Goal: Task Accomplishment & Management: Complete application form

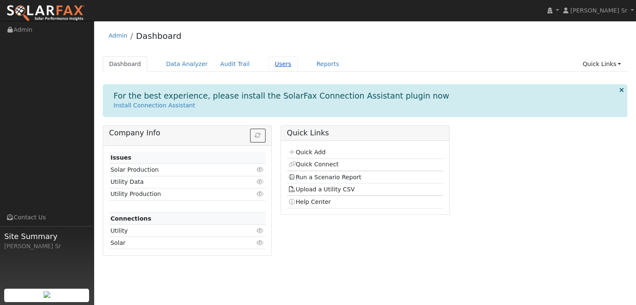
click at [268, 66] on link "Users" at bounding box center [282, 63] width 29 height 15
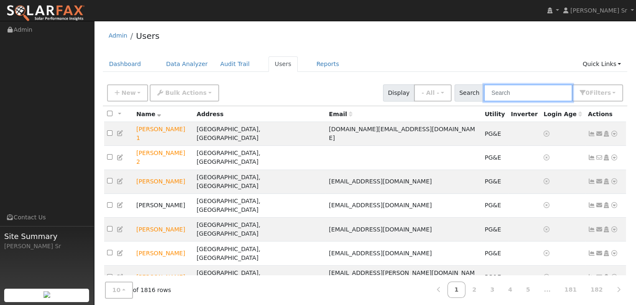
click at [502, 97] on input "text" at bounding box center [528, 92] width 89 height 17
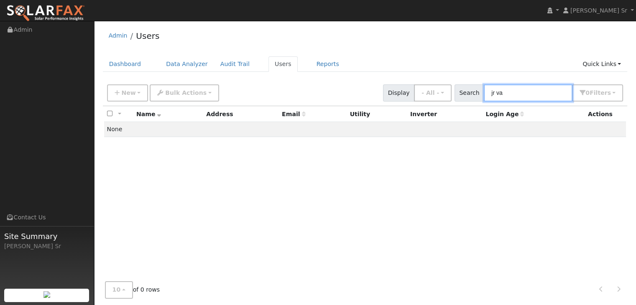
click at [513, 94] on input "jr va" at bounding box center [528, 92] width 89 height 17
type input "j"
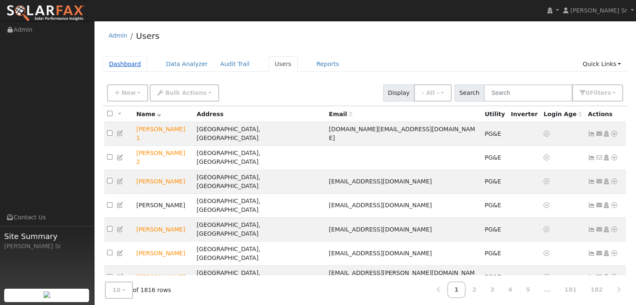
click at [120, 67] on link "Dashboard" at bounding box center [125, 63] width 45 height 15
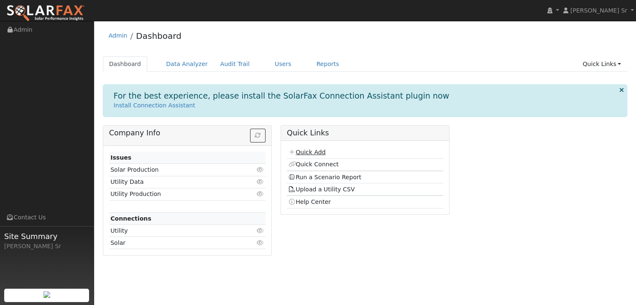
click at [302, 153] on link "Quick Add" at bounding box center [306, 152] width 37 height 7
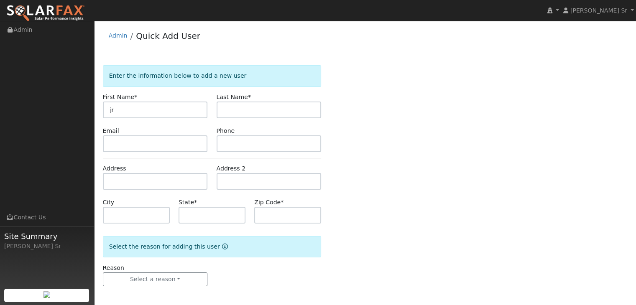
type input "jr"
click at [230, 113] on input "text" at bounding box center [268, 110] width 105 height 17
type input "valeliano"
click at [234, 145] on input "text" at bounding box center [268, 143] width 105 height 17
type input "4157200457"
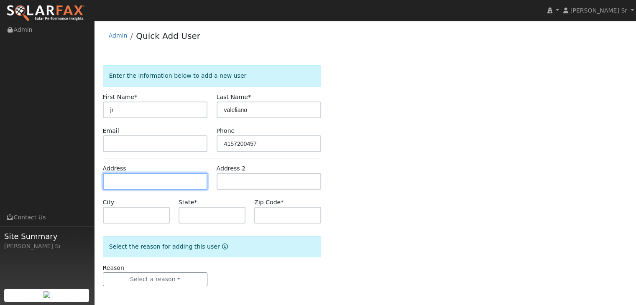
click at [165, 184] on input "text" at bounding box center [155, 181] width 105 height 17
type input "117 Winter Harbor Place"
type input "Vallejo"
type input "CA"
type input "94591"
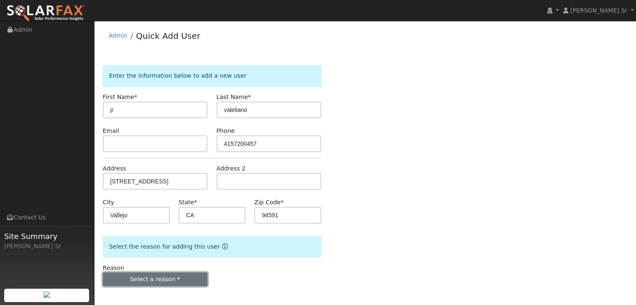
click at [151, 279] on button "Select a reason" at bounding box center [155, 279] width 105 height 14
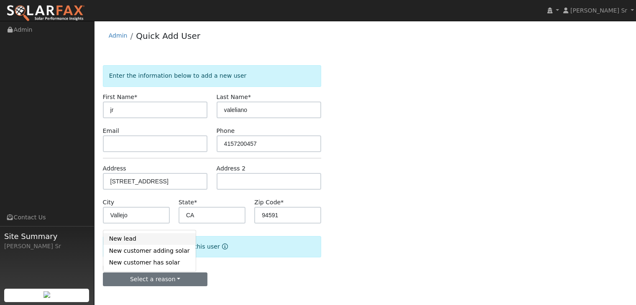
click at [140, 241] on link "New lead" at bounding box center [149, 239] width 92 height 12
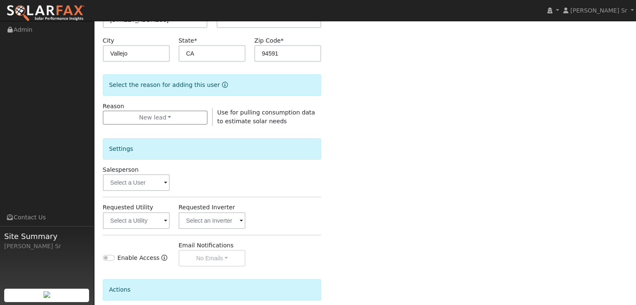
scroll to position [165, 0]
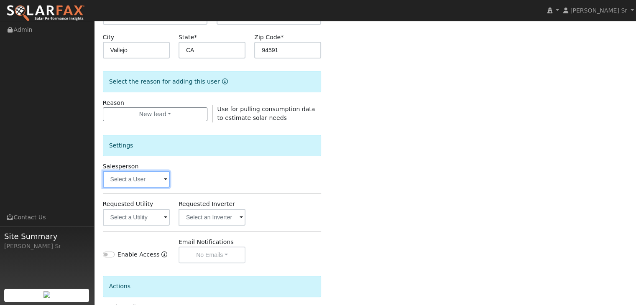
click at [142, 181] on input "text" at bounding box center [136, 179] width 67 height 17
click at [142, 181] on div at bounding box center [136, 179] width 67 height 17
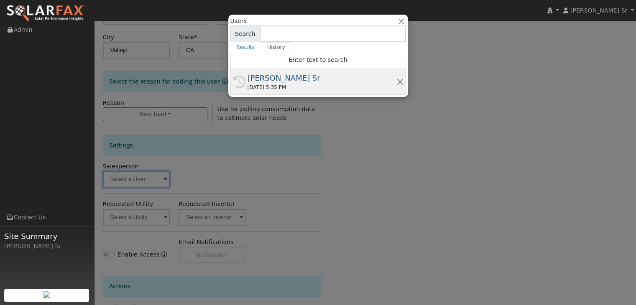
click at [285, 84] on div "09/15/2025 5:35 PM" at bounding box center [321, 88] width 149 height 8
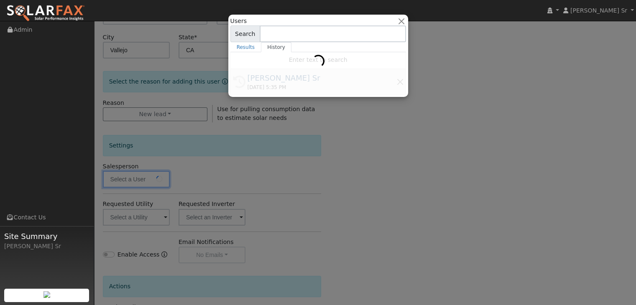
type input "[PERSON_NAME] Sr"
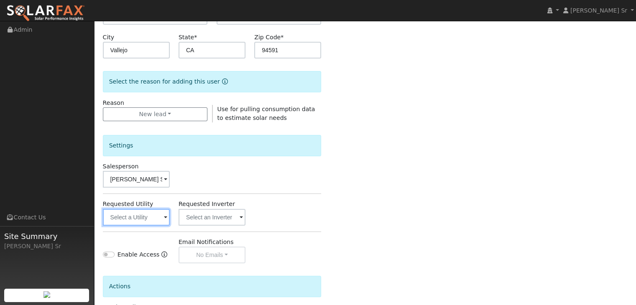
click at [140, 221] on input "text" at bounding box center [136, 217] width 67 height 17
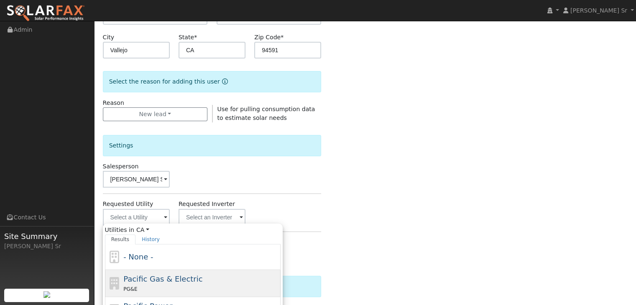
click at [159, 280] on span "Pacific Gas & Electric" at bounding box center [162, 279] width 79 height 9
type input "Pacific Gas & Electric"
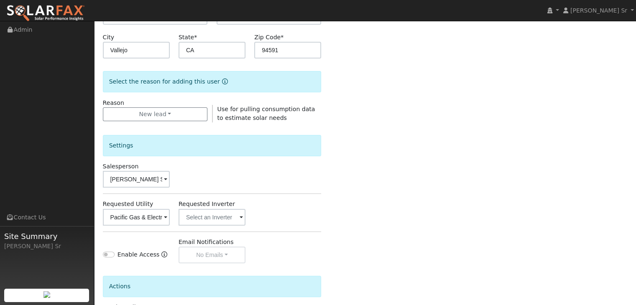
scroll to position [235, 0]
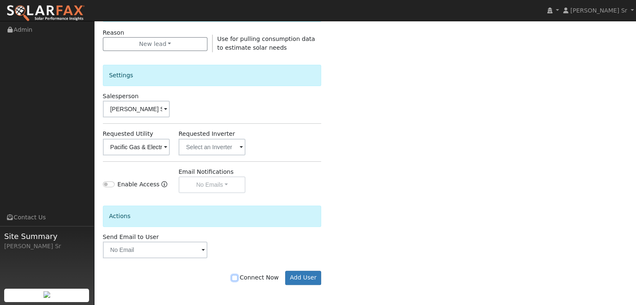
click at [237, 277] on input "Connect Now" at bounding box center [235, 278] width 6 height 6
checkbox input "true"
click at [296, 276] on button "Add User" at bounding box center [303, 278] width 36 height 14
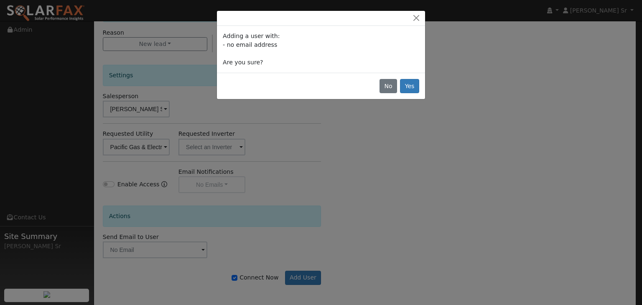
drag, startPoint x: 296, startPoint y: 276, endPoint x: 473, endPoint y: 112, distance: 241.3
click at [473, 112] on div "Adding a user with: - no email address Are you sure? No Yes" at bounding box center [321, 152] width 642 height 305
click at [410, 84] on button "Yes" at bounding box center [409, 86] width 19 height 14
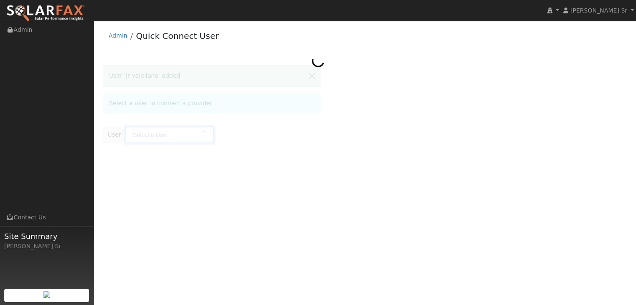
type input "jr valeliano"
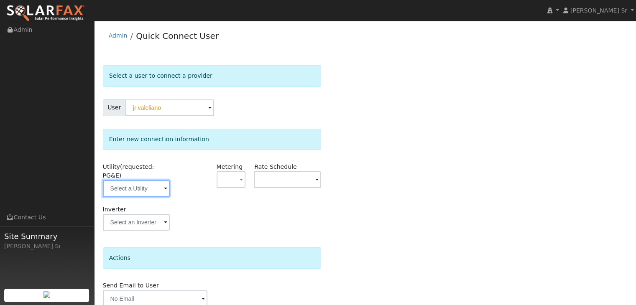
click at [147, 184] on input "text" at bounding box center [136, 188] width 67 height 17
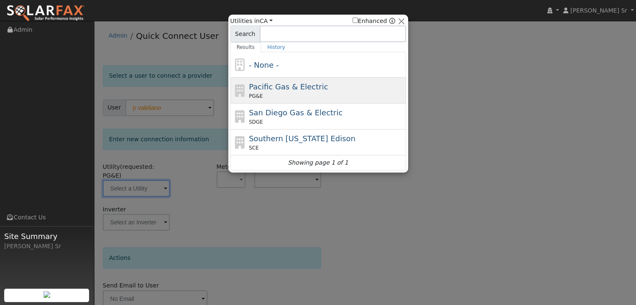
click at [289, 91] on span "Pacific Gas & Electric" at bounding box center [288, 86] width 79 height 9
type input "PG&E"
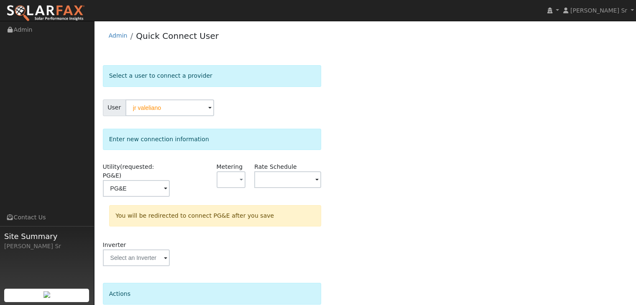
scroll to position [63, 0]
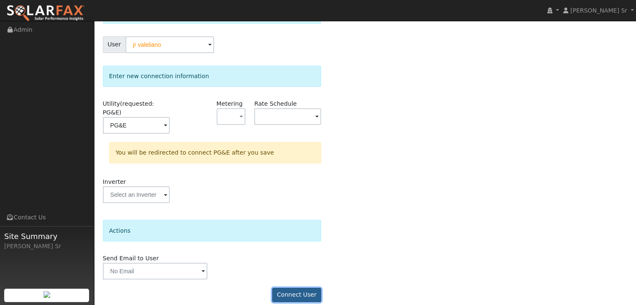
click at [290, 288] on button "Connect User" at bounding box center [296, 295] width 49 height 14
